Goal: Transaction & Acquisition: Purchase product/service

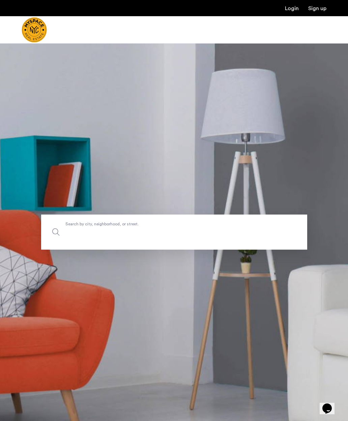
click at [132, 227] on input "Search by city, neighborhood, or street." at bounding box center [174, 232] width 266 height 35
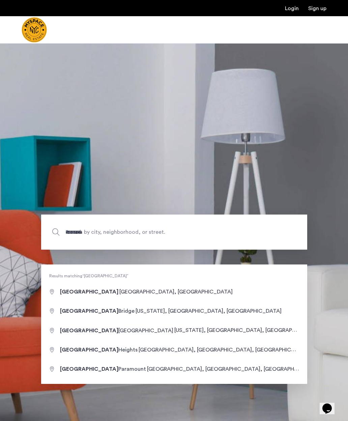
type input "**********"
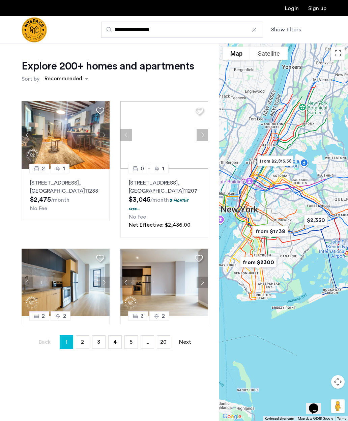
click at [286, 31] on button "Show filters" at bounding box center [286, 30] width 30 height 8
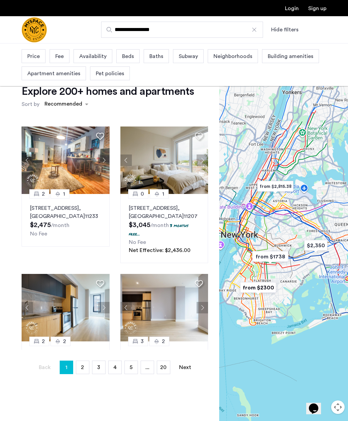
click at [39, 59] on span "Price" at bounding box center [33, 56] width 12 height 8
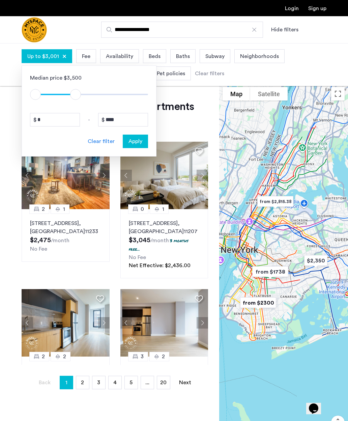
type input "****"
click at [137, 143] on span "Apply" at bounding box center [136, 141] width 14 height 8
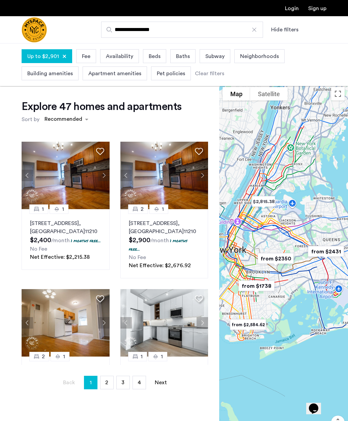
click at [153, 58] on span "Beds" at bounding box center [155, 56] width 12 height 8
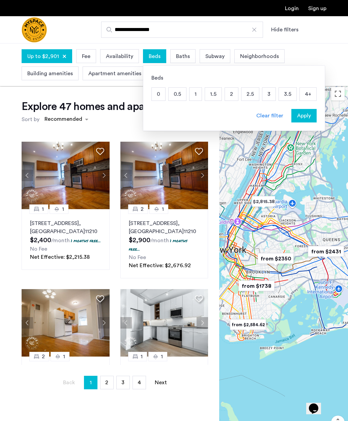
click at [159, 94] on p "0" at bounding box center [158, 94] width 13 height 13
click at [179, 96] on p "0.5" at bounding box center [178, 94] width 18 height 13
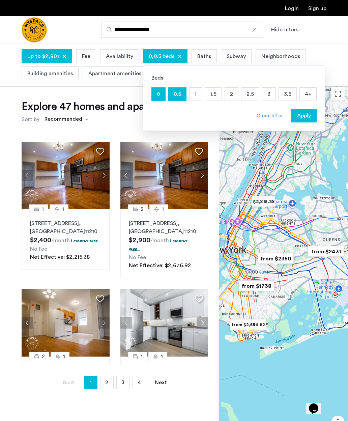
click at [192, 96] on p "1" at bounding box center [196, 94] width 12 height 13
click at [210, 99] on p "1.5" at bounding box center [213, 94] width 17 height 13
click at [305, 117] on span "Apply" at bounding box center [304, 116] width 14 height 8
